Goal: Entertainment & Leisure: Consume media (video, audio)

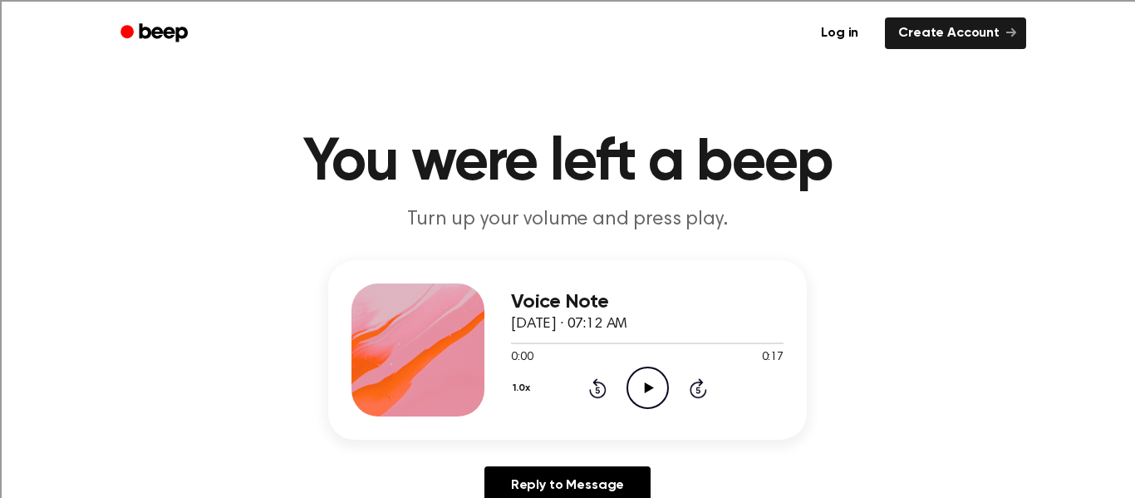
click at [627, 385] on icon "Play Audio" at bounding box center [648, 387] width 42 height 42
click at [650, 402] on icon "Play Audio" at bounding box center [648, 387] width 42 height 42
click at [648, 396] on icon "Play Audio" at bounding box center [648, 387] width 42 height 42
click at [639, 372] on icon "Play Audio" at bounding box center [648, 387] width 42 height 42
click at [637, 382] on icon "Play Audio" at bounding box center [648, 387] width 42 height 42
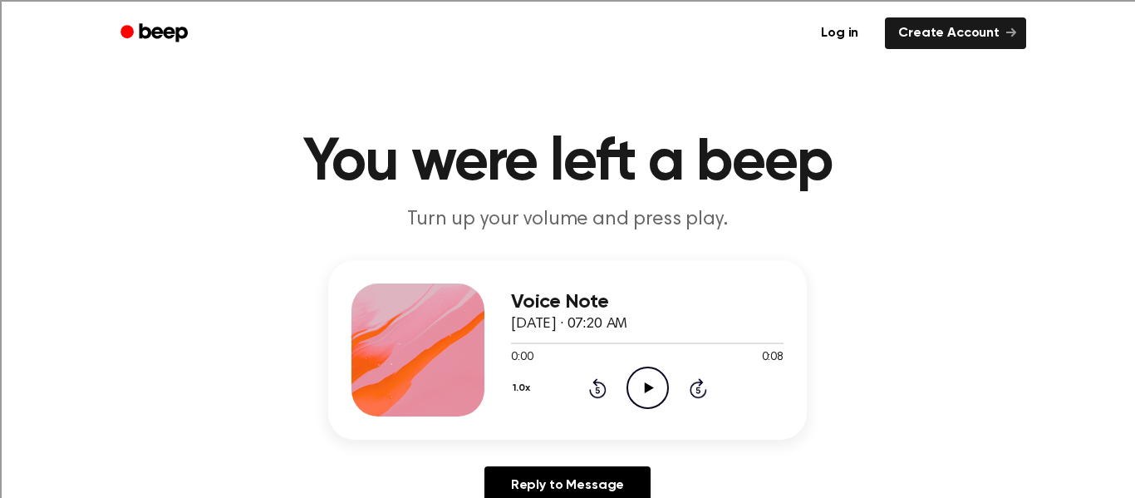
click at [631, 382] on icon "Play Audio" at bounding box center [648, 387] width 42 height 42
click at [652, 379] on icon "Play Audio" at bounding box center [648, 387] width 42 height 42
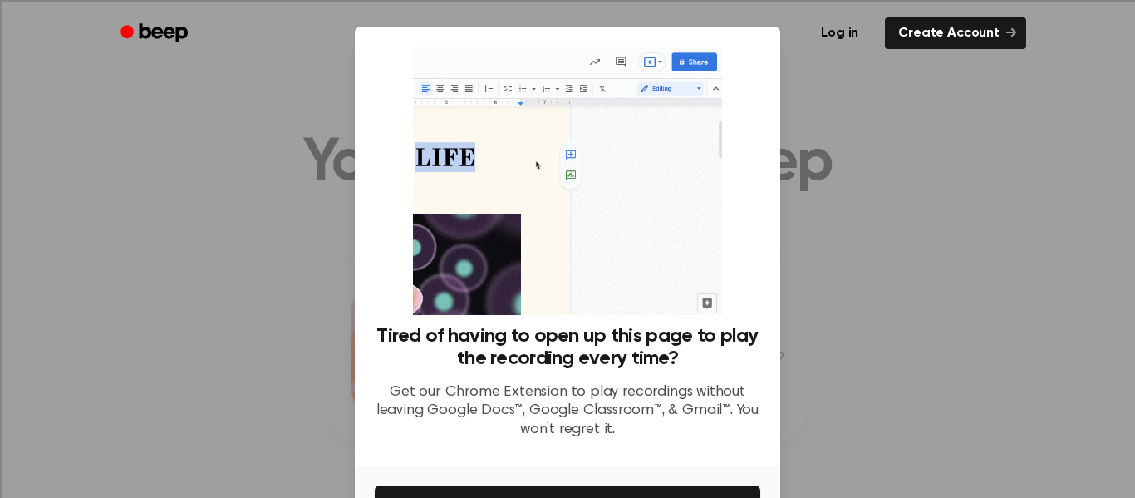
click at [892, 388] on div at bounding box center [567, 249] width 1135 height 498
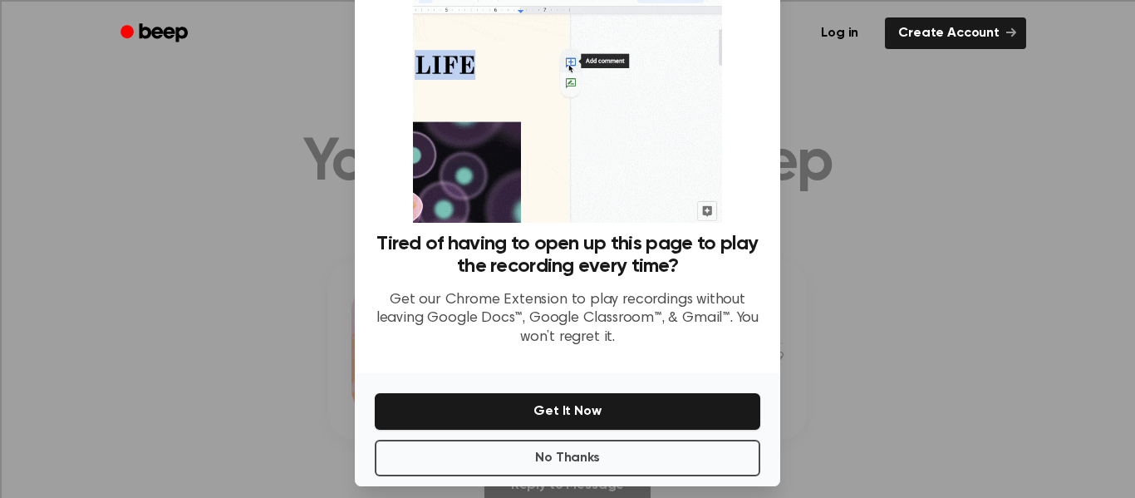
scroll to position [94, 0]
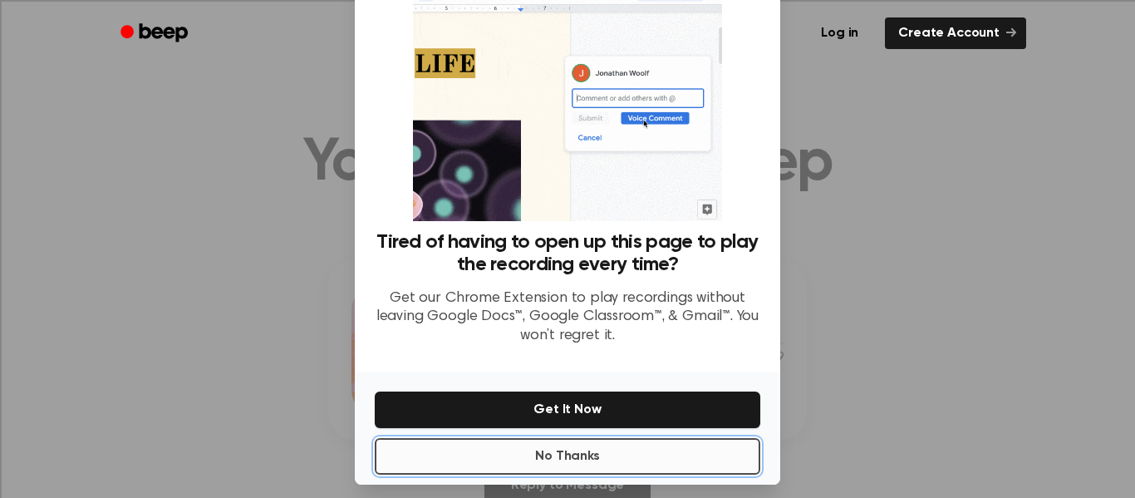
click at [602, 451] on button "No Thanks" at bounding box center [568, 456] width 386 height 37
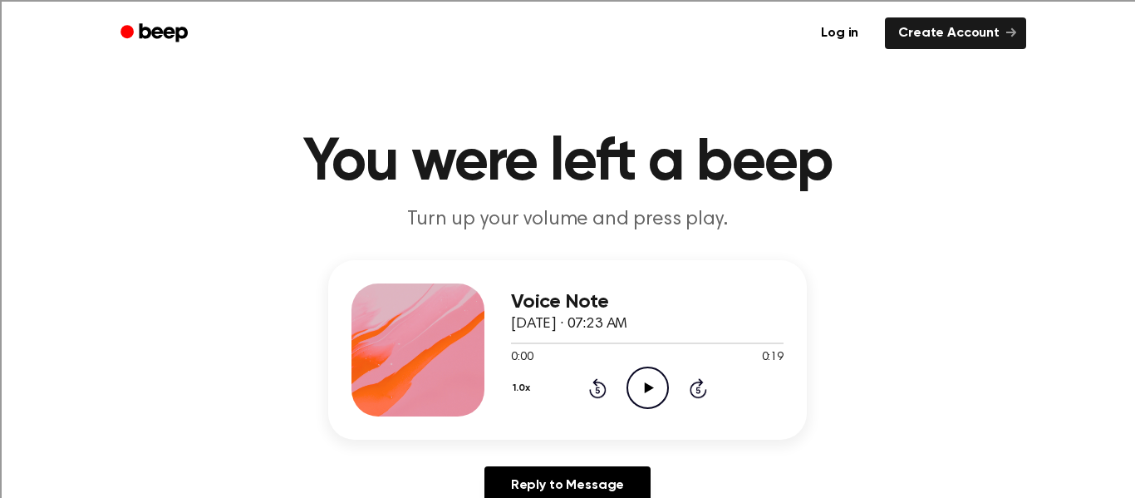
click at [656, 387] on icon "Play Audio" at bounding box center [648, 387] width 42 height 42
click at [635, 394] on icon "Play Audio" at bounding box center [648, 387] width 42 height 42
